Goal: Information Seeking & Learning: Check status

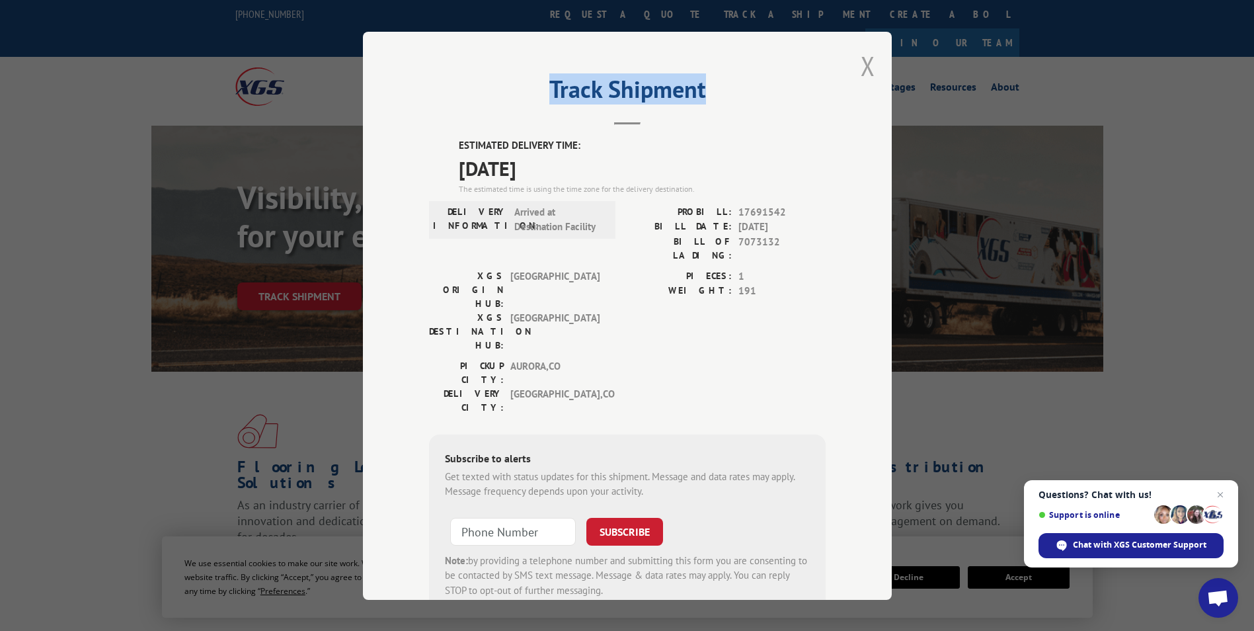
click at [869, 71] on div "Track Shipment ESTIMATED DELIVERY TIME: [DATE] The estimated time is using the …" at bounding box center [627, 316] width 529 height 568
drag, startPoint x: 869, startPoint y: 71, endPoint x: 860, endPoint y: 67, distance: 9.8
click at [861, 67] on button "Close modal" at bounding box center [868, 65] width 15 height 35
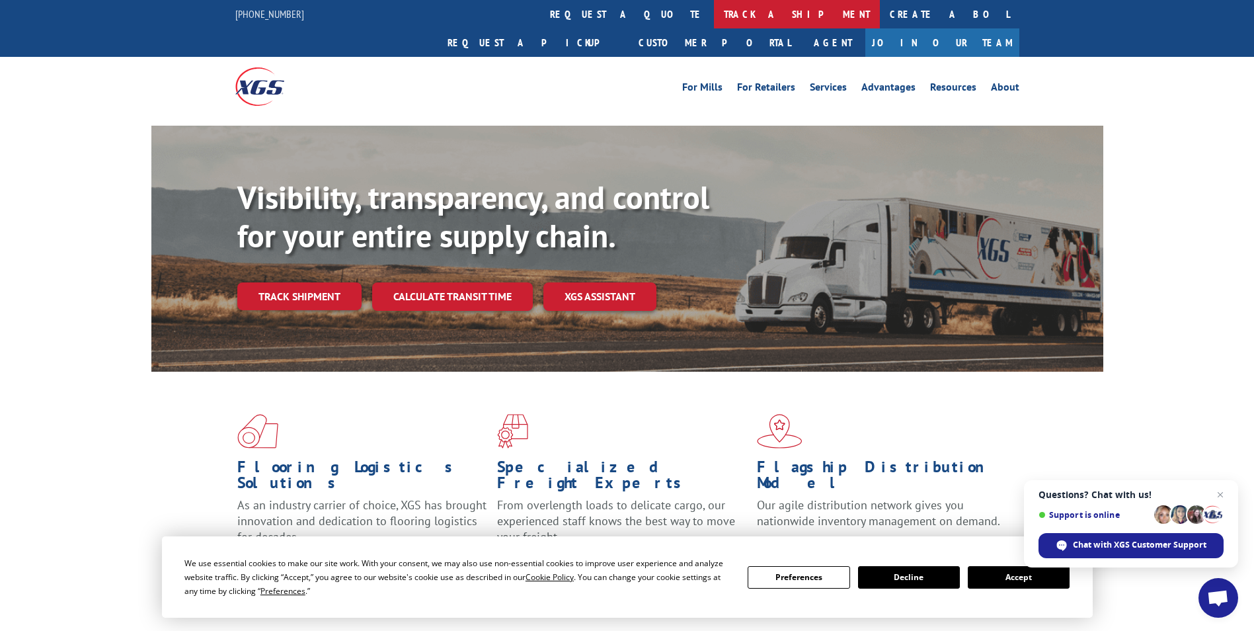
click at [714, 24] on link "track a shipment" at bounding box center [797, 14] width 166 height 28
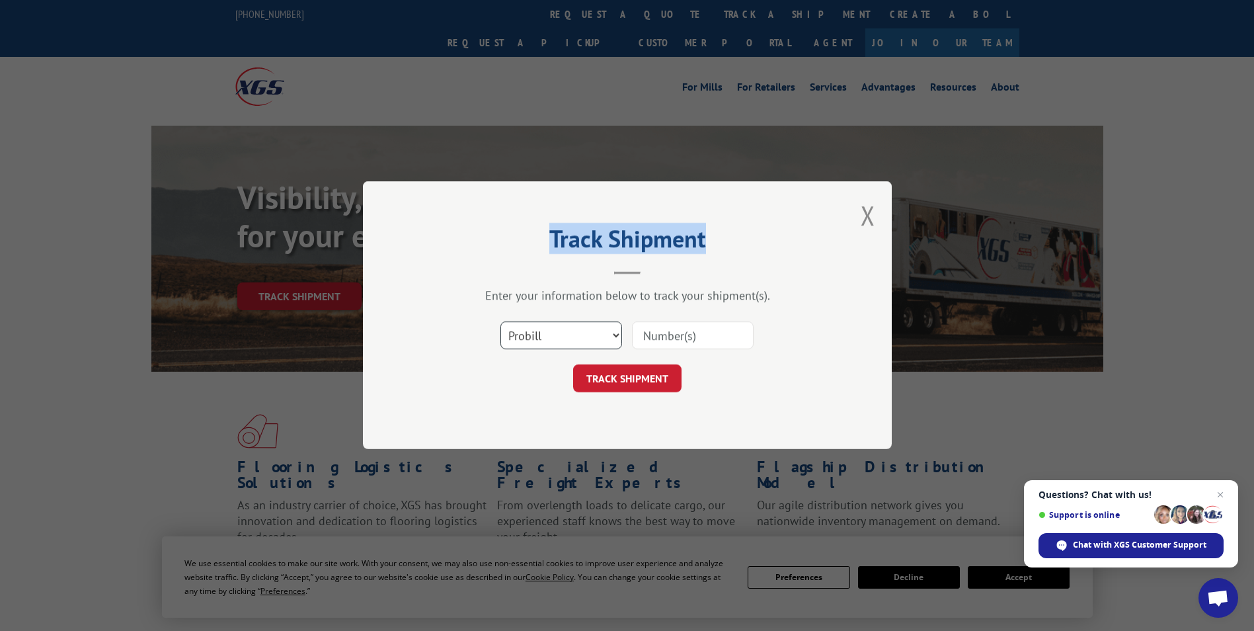
click at [534, 344] on select "Select category... Probill BOL PO" at bounding box center [561, 336] width 122 height 28
select select "bol"
click at [500, 322] on select "Select category... Probill BOL PO" at bounding box center [561, 336] width 122 height 28
click at [652, 336] on input at bounding box center [693, 336] width 122 height 28
paste input "5590497"
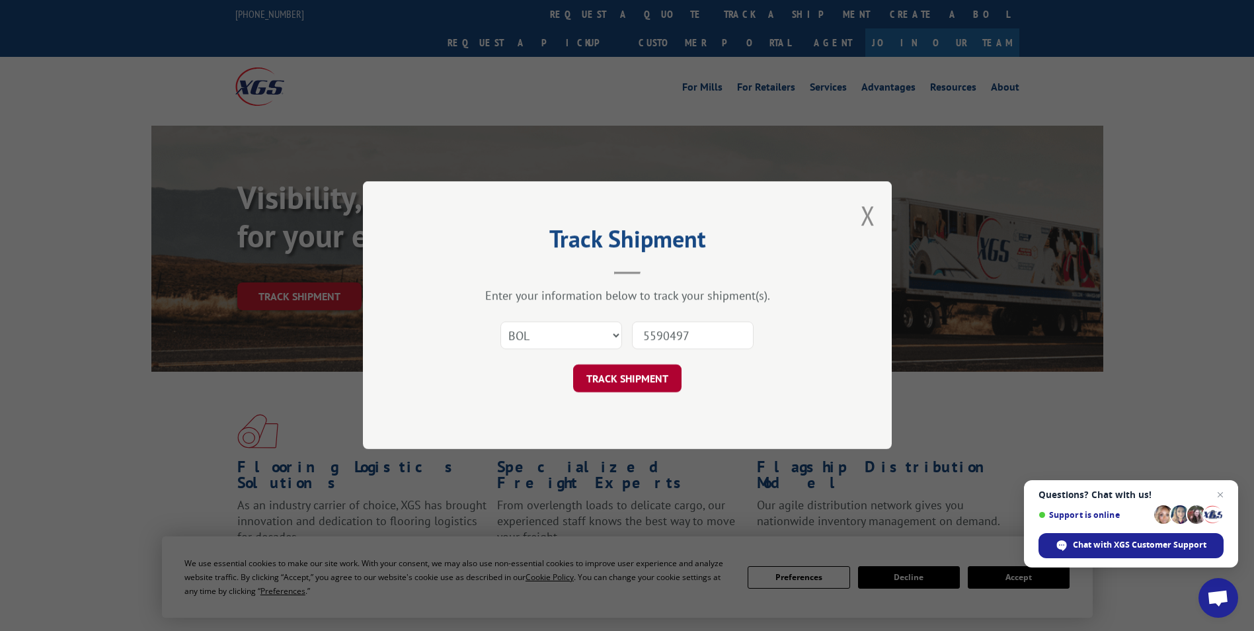
type input "5590497"
click at [632, 381] on button "TRACK SHIPMENT" at bounding box center [627, 379] width 108 height 28
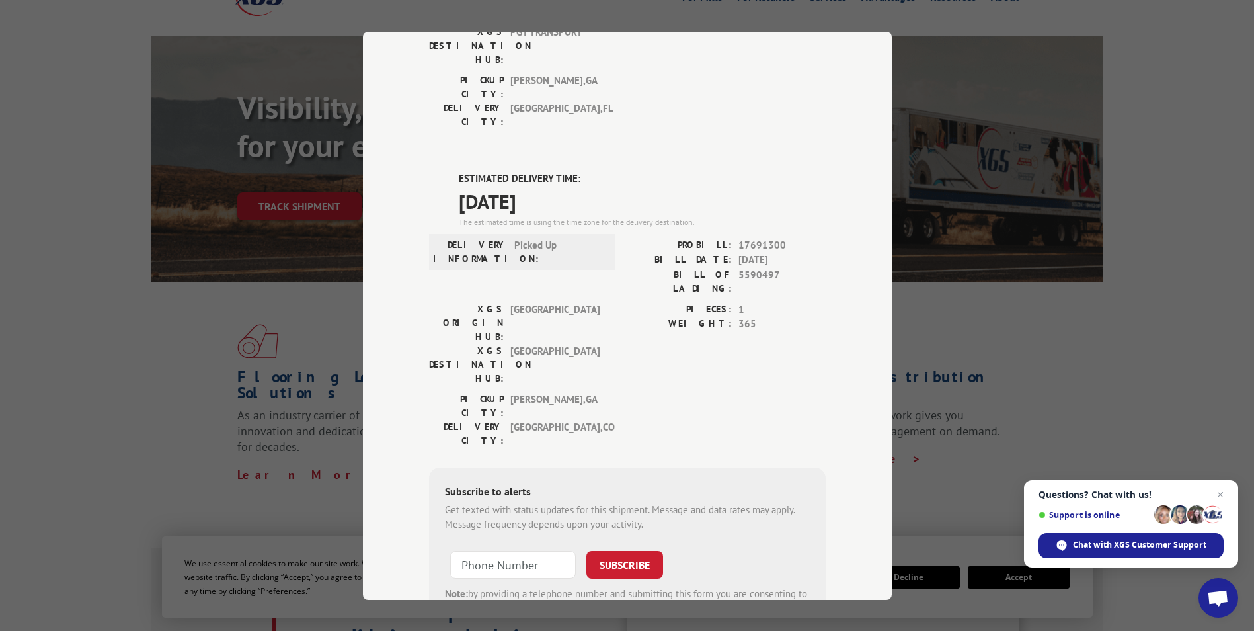
scroll to position [66, 0]
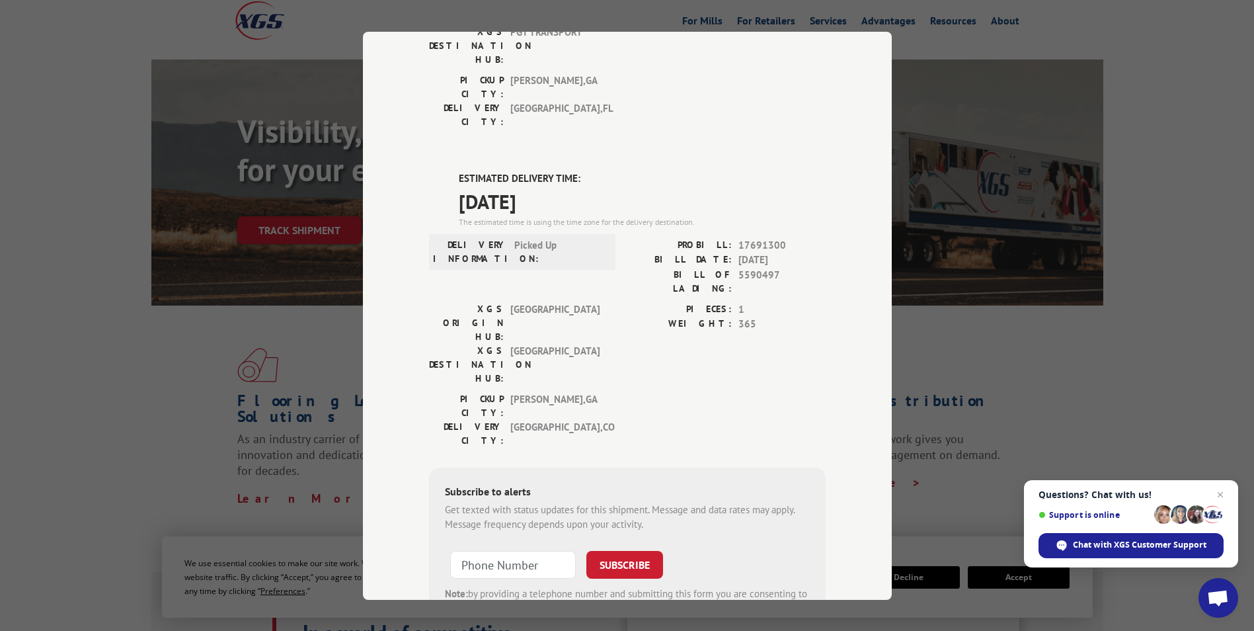
drag, startPoint x: 447, startPoint y: 112, endPoint x: 576, endPoint y: 136, distance: 131.1
click at [576, 171] on div "ESTIMATED DELIVERY TIME: [DATE] The estimated time is using the time zone for t…" at bounding box center [627, 408] width 397 height 475
copy div "ESTIMATED DELIVERY TIME: [DATE]"
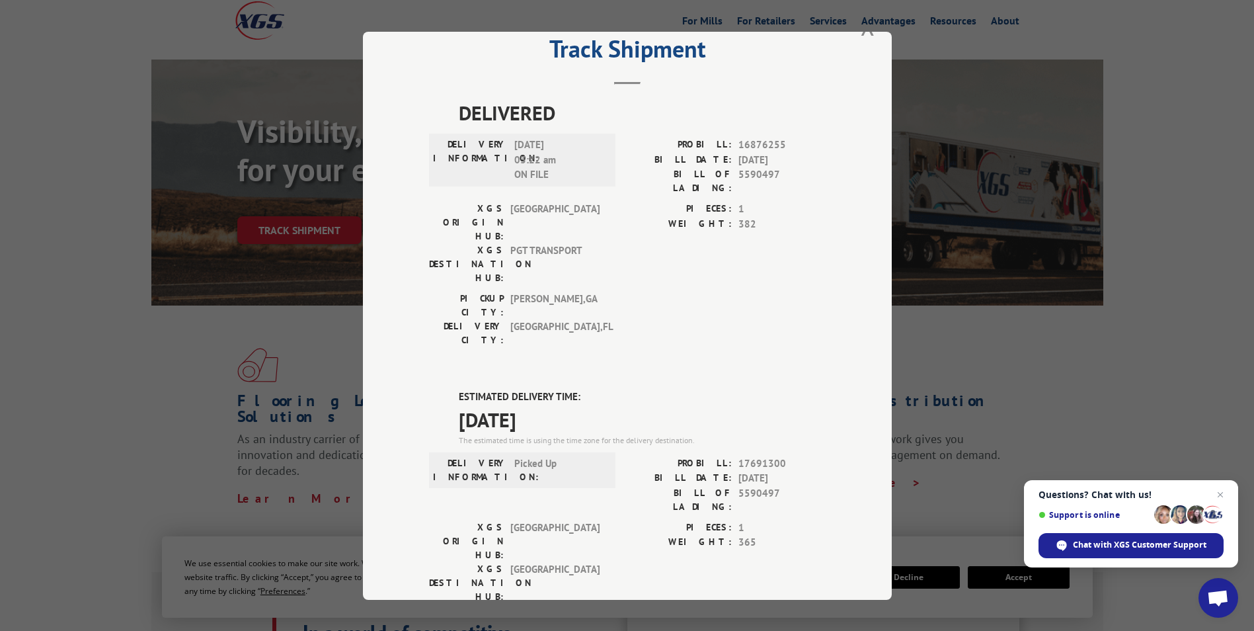
scroll to position [0, 0]
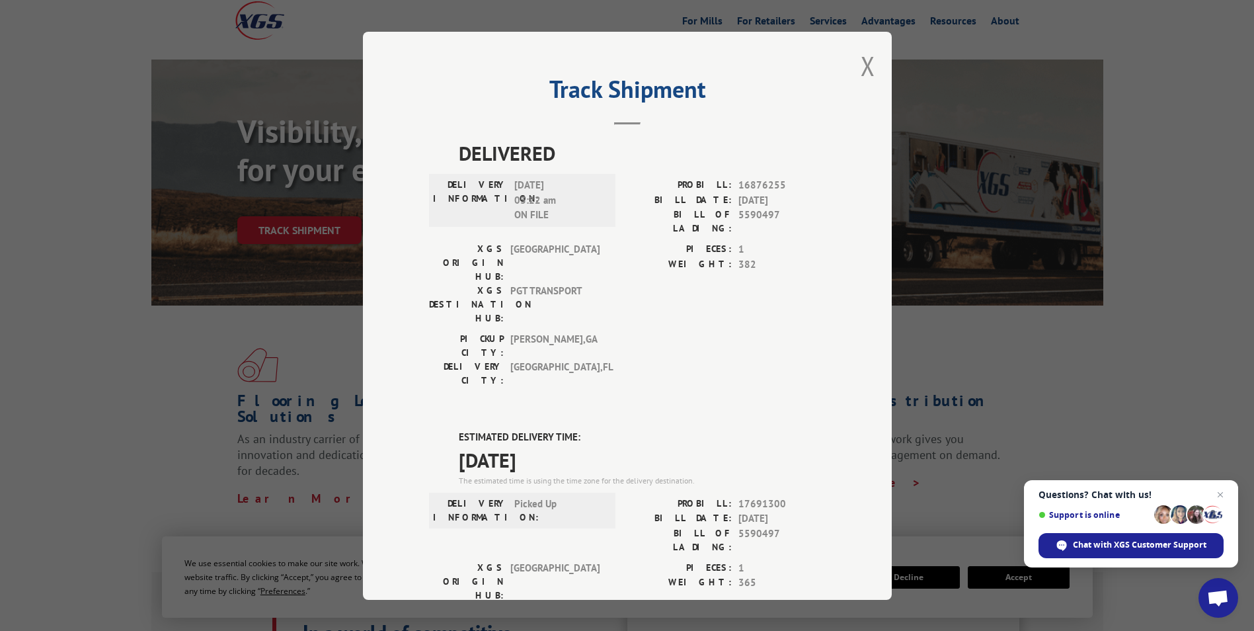
copy div "ESTIMATED DELIVERY TIME: [DATE]"
